Goal: Complete application form: Complete application form

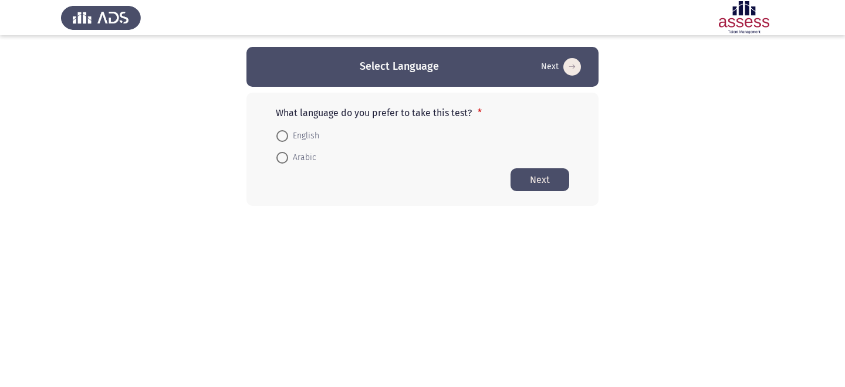
click at [299, 129] on span "English" at bounding box center [303, 136] width 31 height 14
click at [288, 130] on input "English" at bounding box center [282, 136] width 12 height 12
radio input "true"
click at [558, 186] on button "Next" at bounding box center [540, 179] width 59 height 23
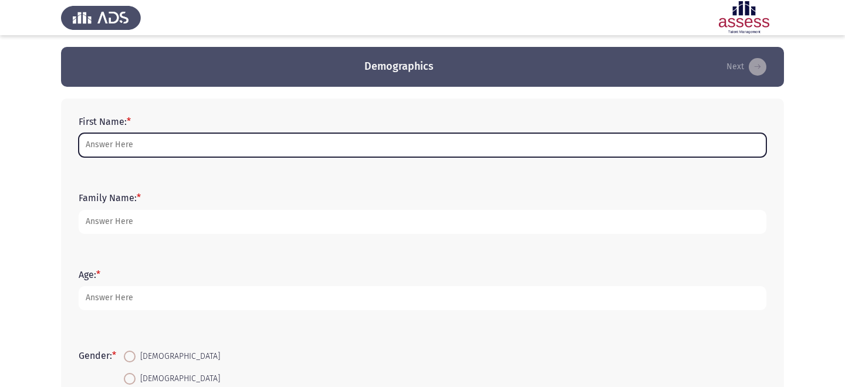
click at [454, 142] on input "First Name: *" at bounding box center [423, 145] width 688 height 24
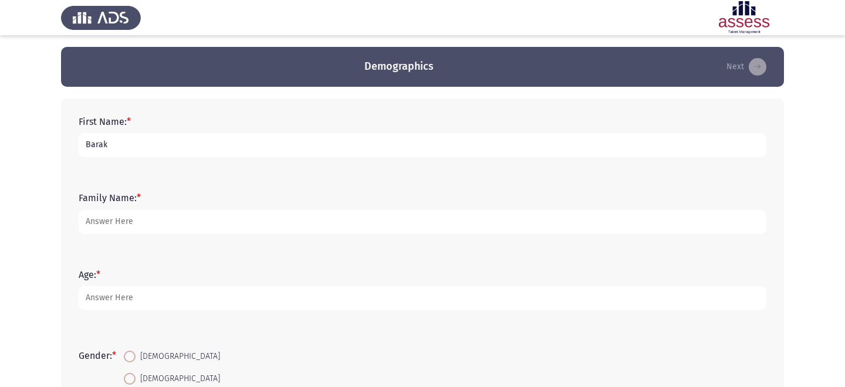
type input "Barak"
click at [383, 210] on form "Family Name: *" at bounding box center [423, 213] width 688 height 41
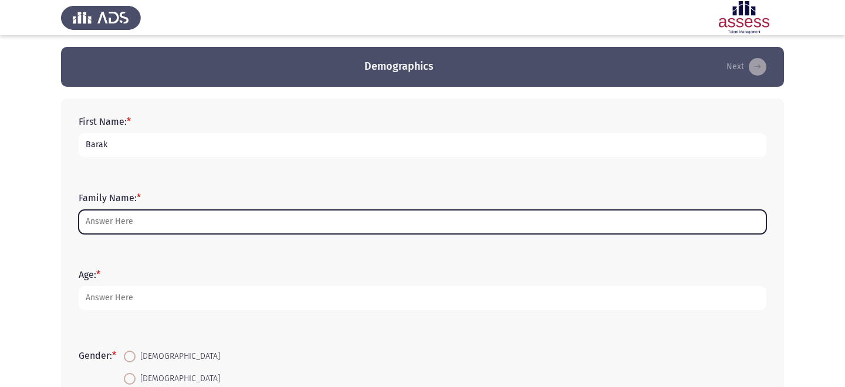
click at [360, 233] on input "Family Name: *" at bounding box center [423, 222] width 688 height 24
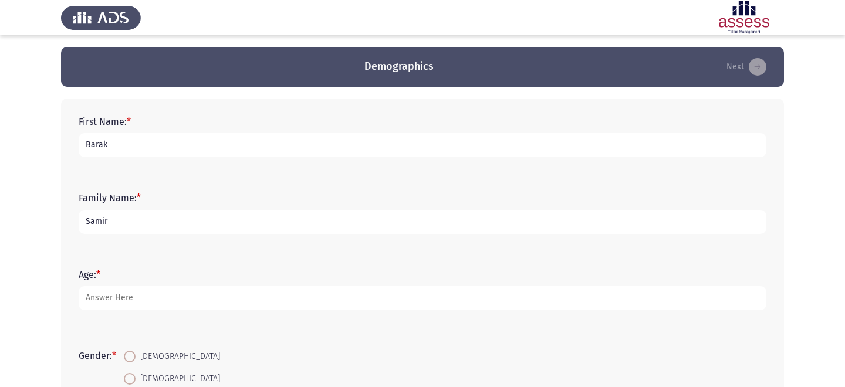
type input "Samir"
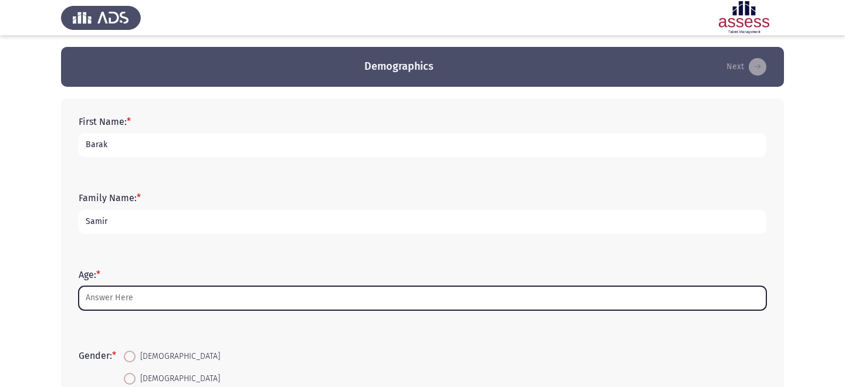
click at [330, 299] on input "Age: *" at bounding box center [423, 298] width 688 height 24
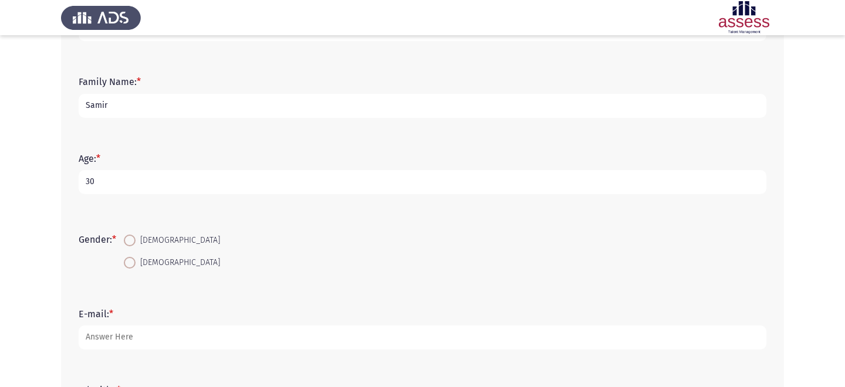
scroll to position [148, 0]
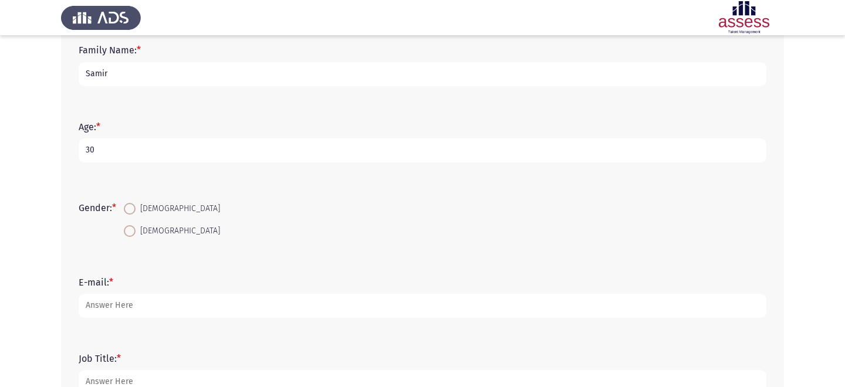
type input "30"
click at [158, 208] on span "Male" at bounding box center [178, 209] width 85 height 14
click at [136, 208] on input "Male" at bounding box center [130, 209] width 12 height 12
radio input "true"
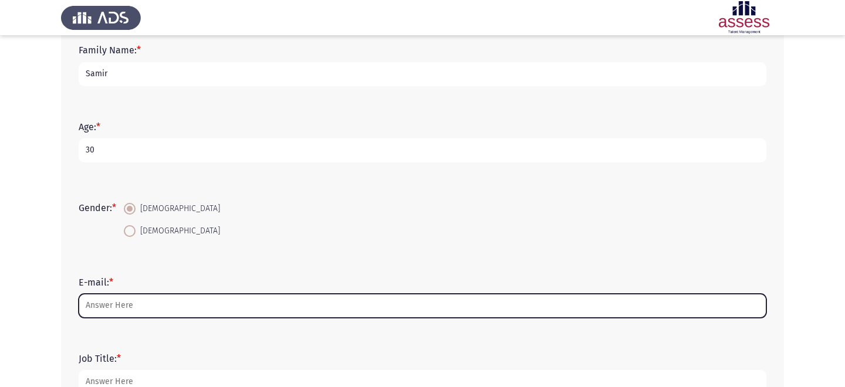
click at [155, 301] on input "E-mail: *" at bounding box center [423, 306] width 688 height 24
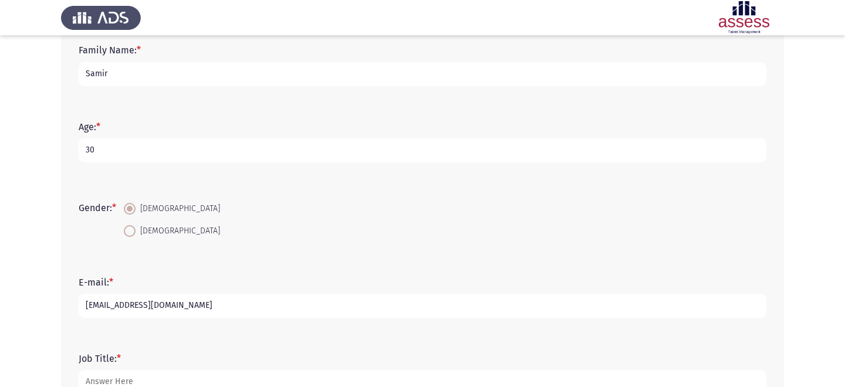
scroll to position [231, 0]
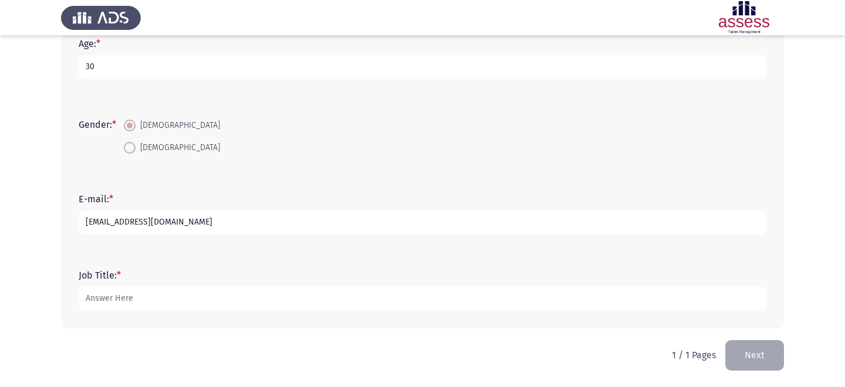
type input "barak.abdelmoneim@robustastudio.com"
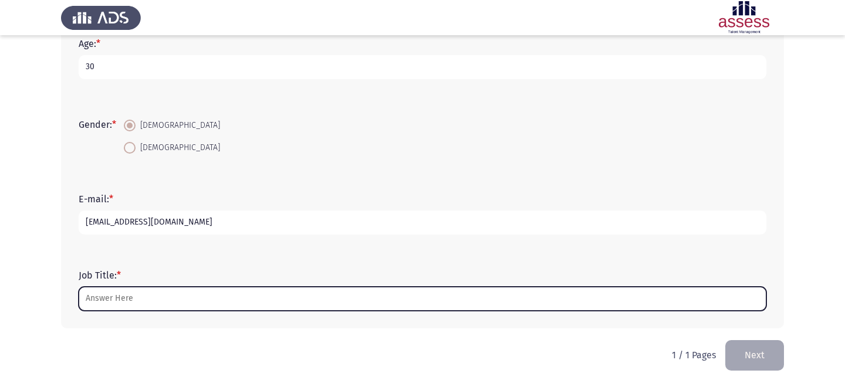
click at [122, 296] on input "Job Title: *" at bounding box center [423, 299] width 688 height 24
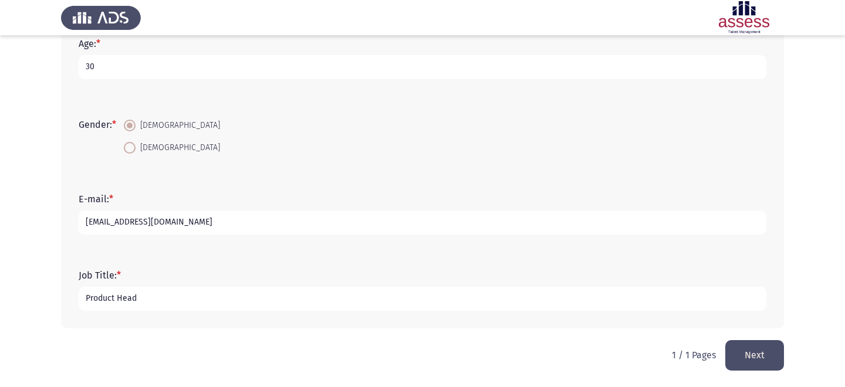
click at [127, 298] on input "Product Head" at bounding box center [423, 299] width 688 height 24
type input "Product Lead"
click at [758, 356] on button "Next" at bounding box center [755, 355] width 59 height 30
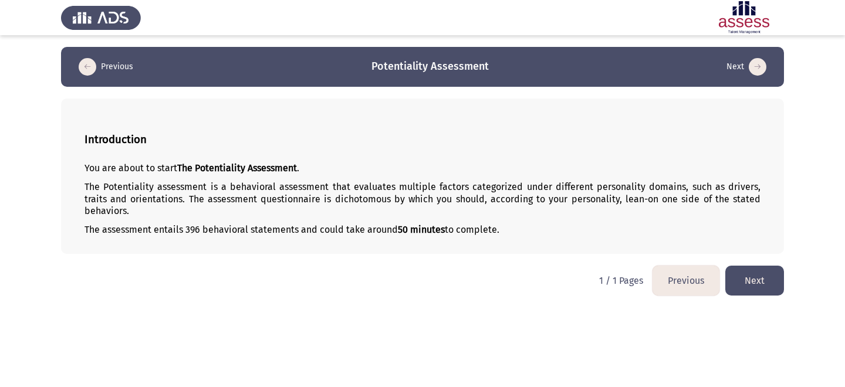
click at [758, 267] on button "Next" at bounding box center [755, 281] width 59 height 30
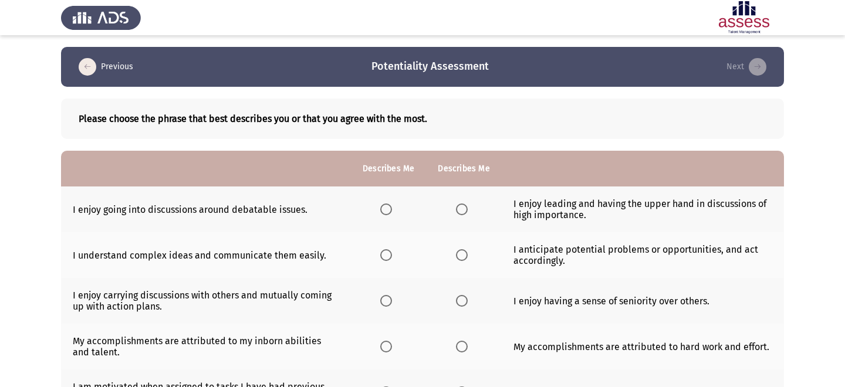
click at [111, 21] on img at bounding box center [101, 17] width 80 height 33
click at [752, 15] on img at bounding box center [744, 17] width 80 height 33
click at [257, 29] on div at bounding box center [422, 17] width 845 height 35
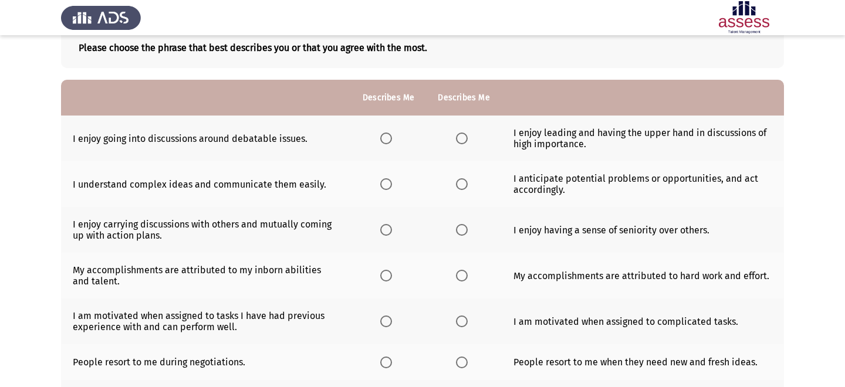
scroll to position [73, 0]
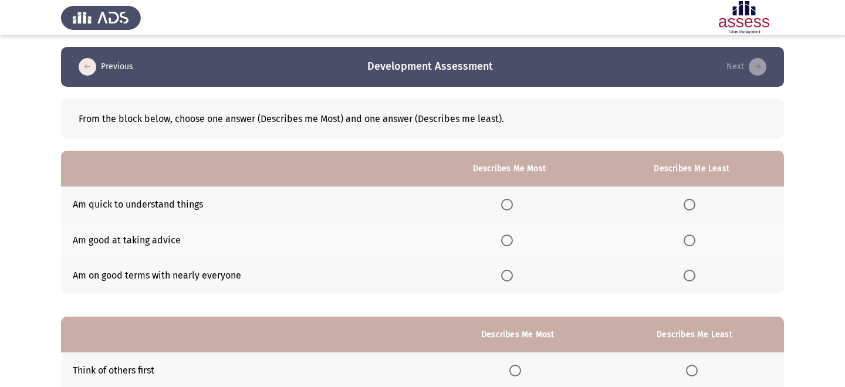
click at [512, 202] on span "Select an option" at bounding box center [507, 205] width 12 height 12
click at [512, 202] on input "Select an option" at bounding box center [507, 205] width 12 height 12
click at [513, 238] on span "Select an option" at bounding box center [507, 241] width 12 height 12
click at [513, 238] on input "Select an option" at bounding box center [507, 241] width 12 height 12
click at [685, 276] on span "Select an option" at bounding box center [690, 276] width 12 height 12
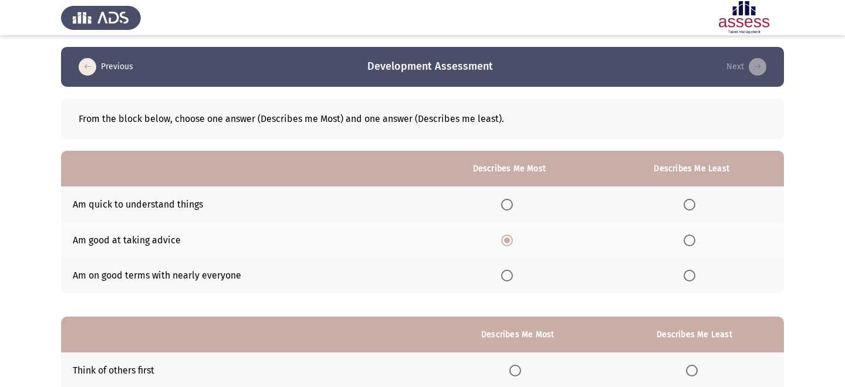
click at [685, 276] on input "Select an option" at bounding box center [690, 276] width 12 height 12
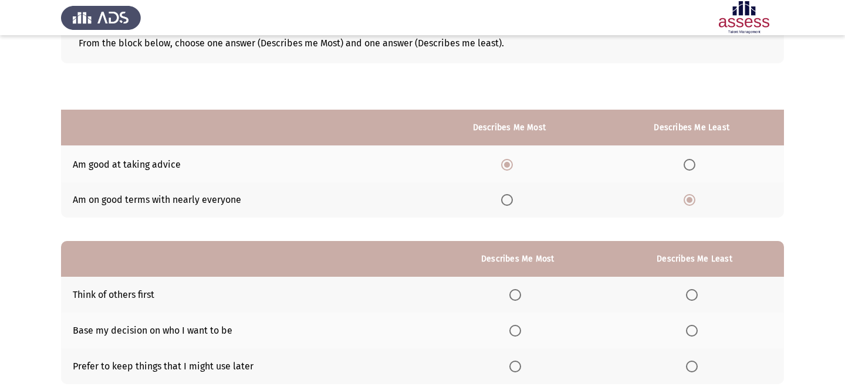
scroll to position [150, 0]
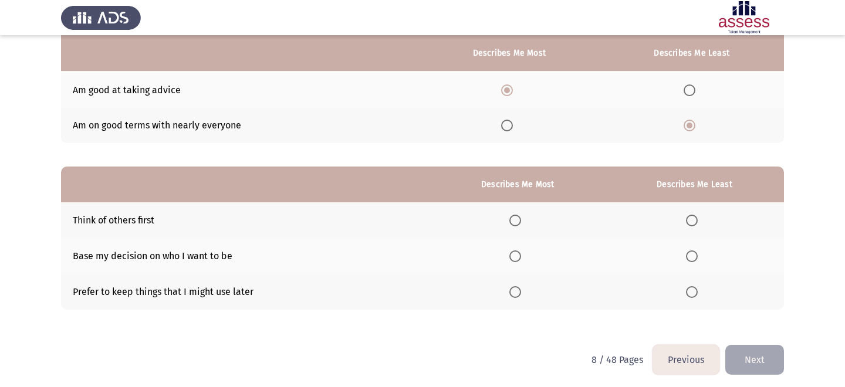
click at [692, 288] on span "Select an option" at bounding box center [692, 292] width 12 height 12
click at [692, 288] on input "Select an option" at bounding box center [692, 292] width 12 height 12
click at [533, 252] on th at bounding box center [518, 256] width 174 height 36
click at [521, 254] on span "Select an option" at bounding box center [516, 257] width 12 height 12
click at [521, 254] on input "Select an option" at bounding box center [516, 257] width 12 height 12
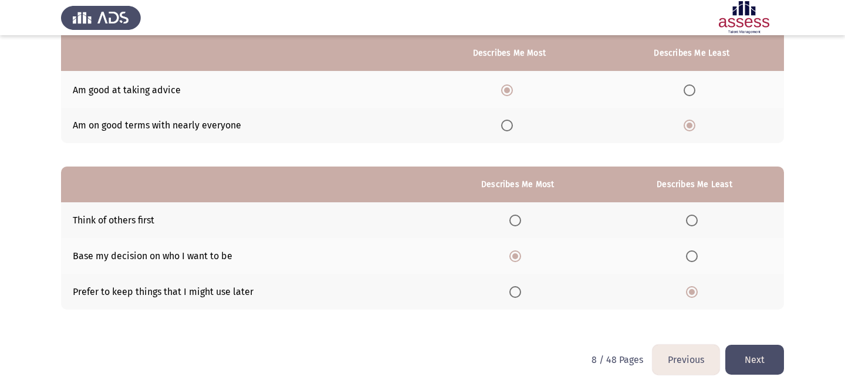
click at [747, 356] on button "Next" at bounding box center [755, 360] width 59 height 30
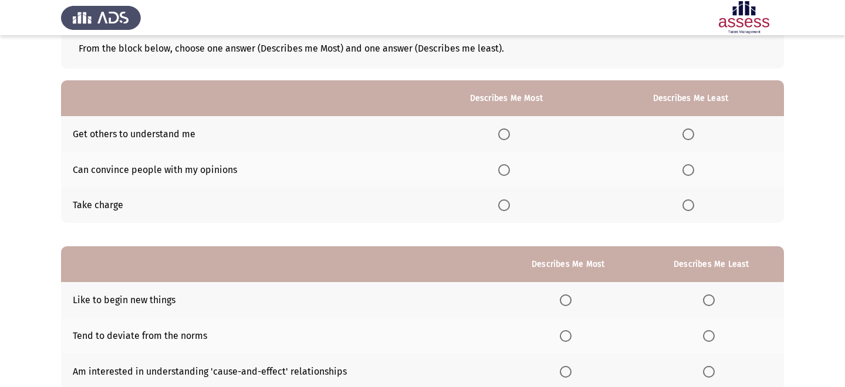
scroll to position [65, 0]
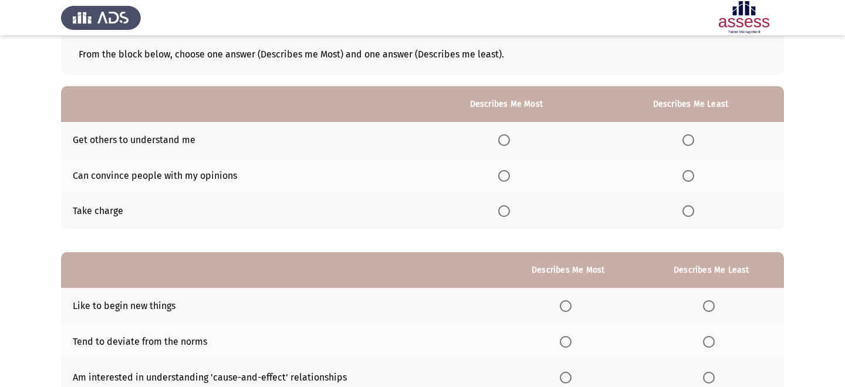
click at [386, 205] on td "Take charge" at bounding box center [238, 212] width 355 height 36
click at [501, 205] on span "Select an option" at bounding box center [504, 211] width 12 height 12
click at [501, 205] on input "Select an option" at bounding box center [504, 211] width 12 height 12
click at [684, 138] on span "Select an option" at bounding box center [689, 140] width 12 height 12
click at [684, 138] on input "Select an option" at bounding box center [689, 140] width 12 height 12
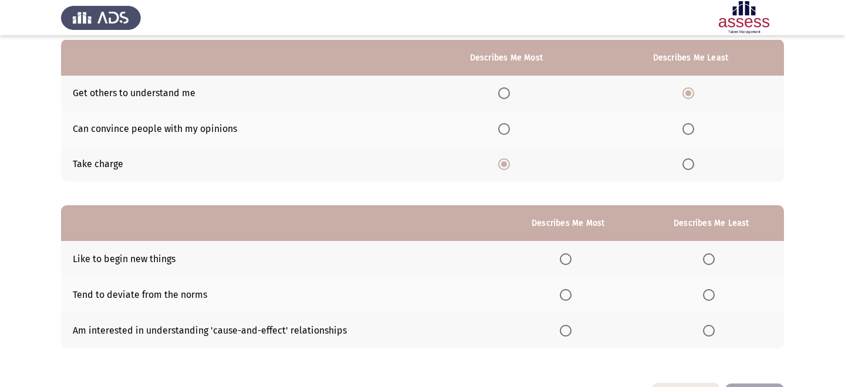
scroll to position [154, 0]
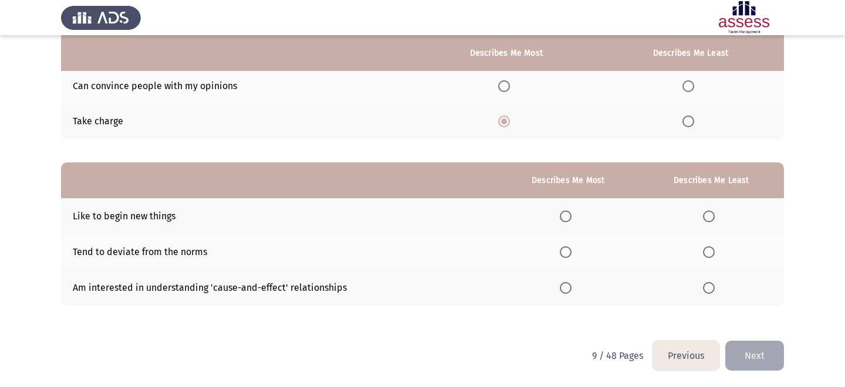
click at [714, 289] on span "Select an option" at bounding box center [709, 288] width 12 height 12
click at [714, 289] on input "Select an option" at bounding box center [709, 288] width 12 height 12
click at [568, 214] on span "Select an option" at bounding box center [566, 217] width 12 height 12
click at [568, 214] on input "Select an option" at bounding box center [566, 217] width 12 height 12
click at [759, 362] on button "Next" at bounding box center [755, 356] width 59 height 30
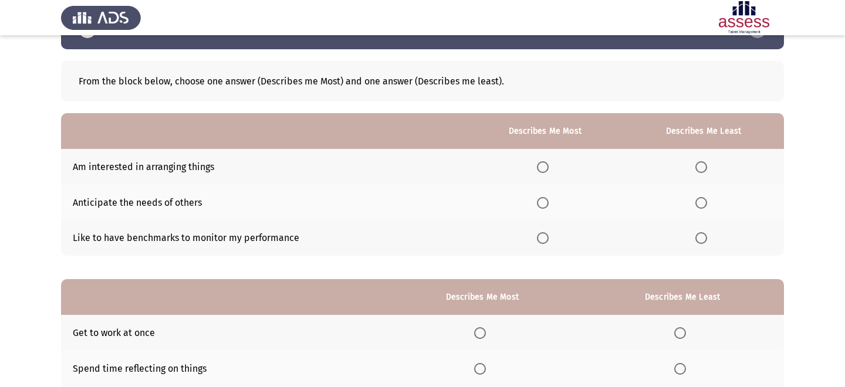
scroll to position [39, 0]
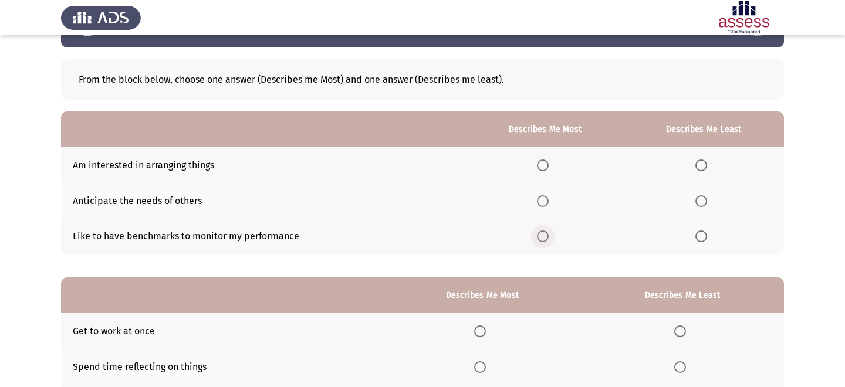
click at [549, 238] on span "Select an option" at bounding box center [543, 237] width 12 height 12
click at [549, 238] on input "Select an option" at bounding box center [543, 237] width 12 height 12
click at [697, 200] on span "Select an option" at bounding box center [702, 201] width 12 height 12
click at [697, 200] on input "Select an option" at bounding box center [702, 201] width 12 height 12
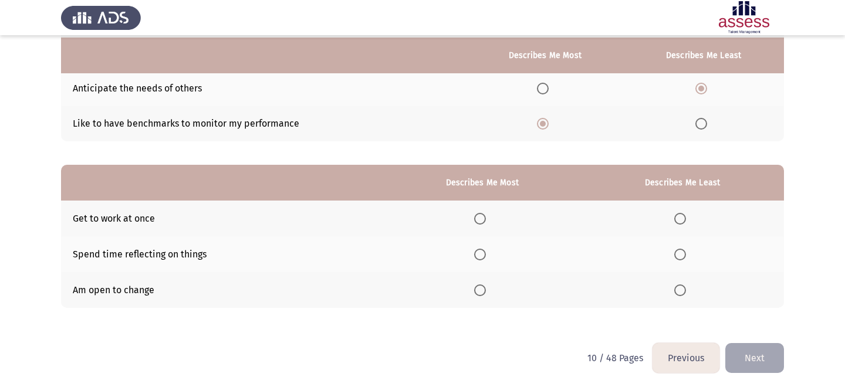
scroll to position [154, 0]
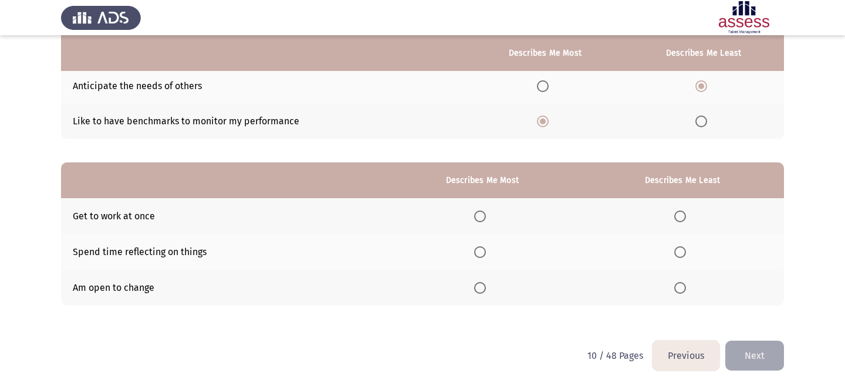
click at [482, 214] on span "Select an option" at bounding box center [480, 217] width 12 height 12
click at [482, 214] on input "Select an option" at bounding box center [480, 217] width 12 height 12
click at [677, 248] on span "Select an option" at bounding box center [681, 253] width 12 height 12
click at [677, 248] on input "Select an option" at bounding box center [681, 253] width 12 height 12
click at [753, 353] on button "Next" at bounding box center [755, 356] width 59 height 30
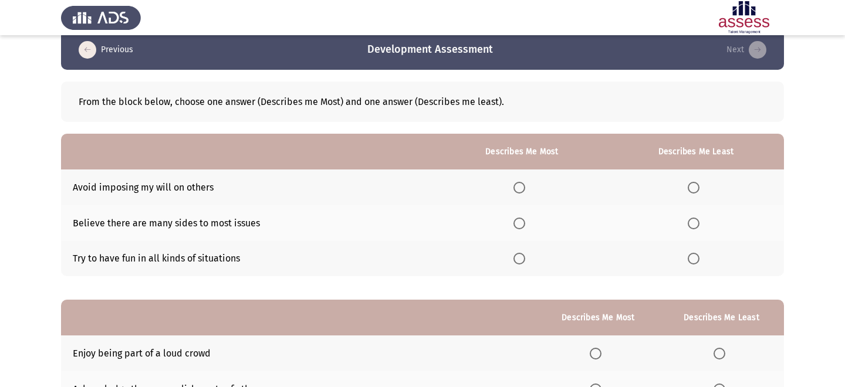
scroll to position [13, 0]
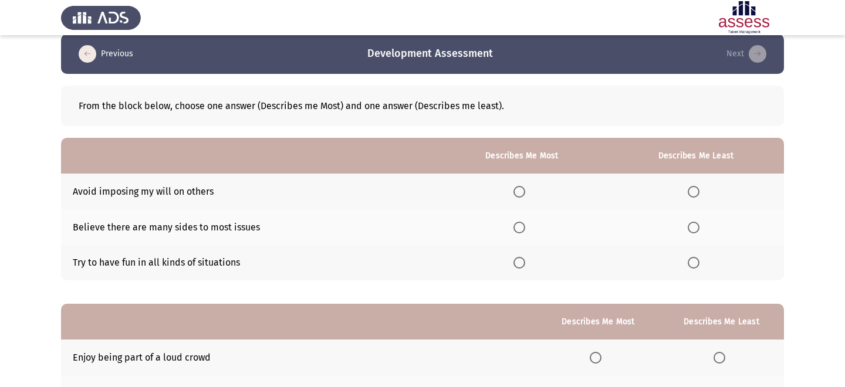
click at [530, 227] on label "Select an option" at bounding box center [522, 228] width 16 height 12
click at [525, 227] on input "Select an option" at bounding box center [520, 228] width 12 height 12
click at [700, 266] on span "Select an option" at bounding box center [694, 263] width 12 height 12
click at [700, 266] on input "Select an option" at bounding box center [694, 263] width 12 height 12
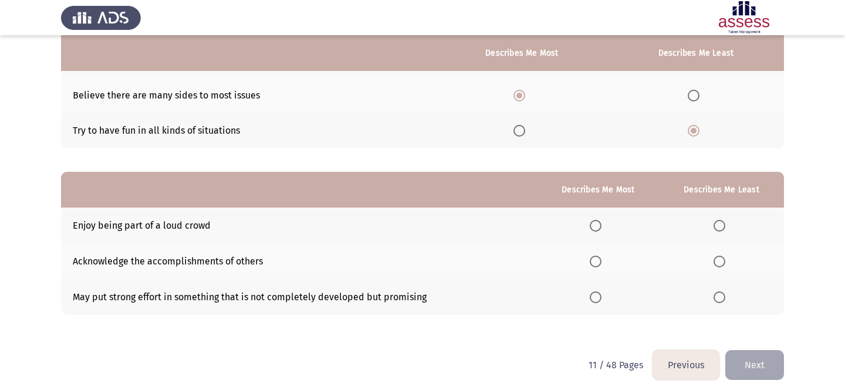
click at [720, 228] on span "Select an option" at bounding box center [720, 226] width 12 height 12
click at [720, 228] on input "Select an option" at bounding box center [720, 226] width 12 height 12
click at [601, 298] on span "Select an option" at bounding box center [596, 298] width 12 height 12
click at [601, 298] on input "Select an option" at bounding box center [596, 298] width 12 height 12
click at [736, 357] on button "Next" at bounding box center [755, 365] width 59 height 30
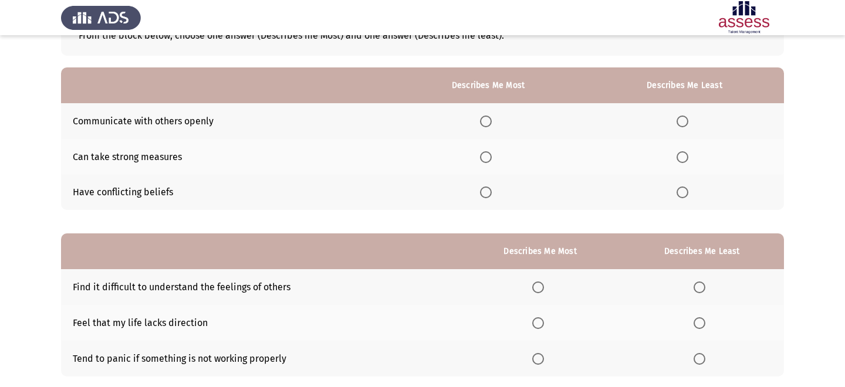
scroll to position [107, 0]
